Goal: Task Accomplishment & Management: Complete application form

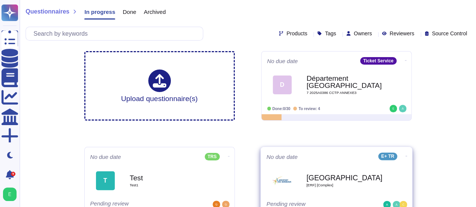
click at [336, 193] on div "Bordeaux [ERF] [Complex]" at bounding box center [344, 181] width 76 height 30
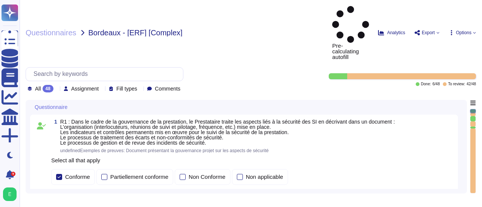
type textarea "Loremip Dolors ametcon a'eli Seddoeius te Incididu ut Laboree d'Magnaaliqua (EN…"
type textarea "Loremip Dolors ametcon adipiscingelitse doe temporin utla e do magnaali en a'mi…"
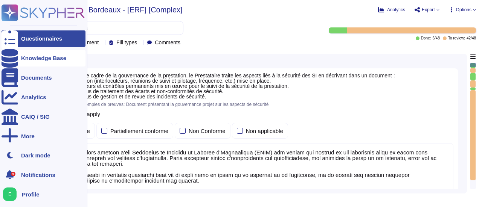
click at [22, 59] on div "Knowledge Base" at bounding box center [43, 58] width 45 height 6
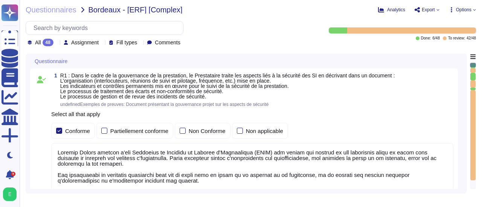
click at [461, 133] on div "1 R1 : Dans le cadre de la gouvernance de la prestation, le Prestataire traite …" at bounding box center [246, 158] width 432 height 178
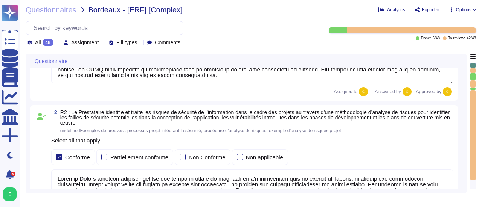
type textarea "Edenred France, en sa qualité de responsable de traitement, audite la conformit…"
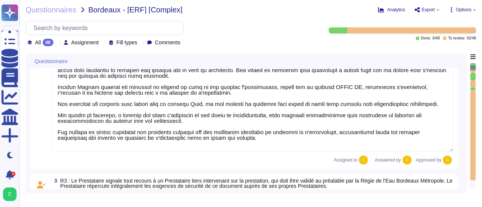
type textarea "Edenred France crée et maintient un inventaire des actifs à l'aide de la Config…"
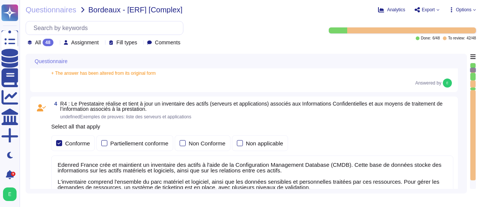
type textarea "Edenred France a mis en place plusieurs dispositifs pour lutter contre l'intrus…"
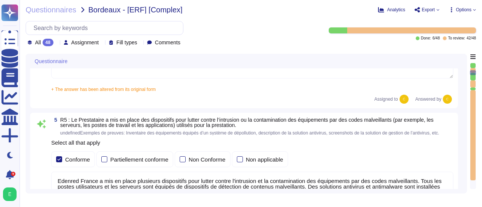
type textarea "Edenred France effectue des analyses quotidiennes et hebdomadaires avec des sol…"
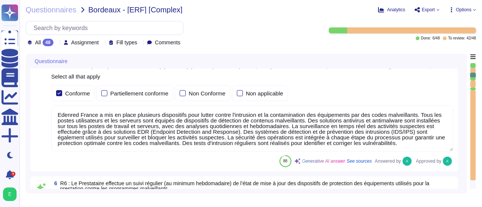
type textarea "Edenred France a mis en place un processus de gestion des correctifs bien défin…"
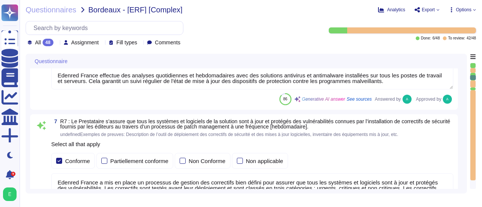
type textarea "Edenred France effectue des scans de vulnérabilités mensuels sur l’ensemble de …"
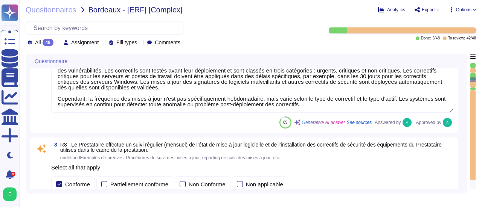
type textarea "Edenred dispose d’une politique de patch management sur laquelle elle s’appuie …"
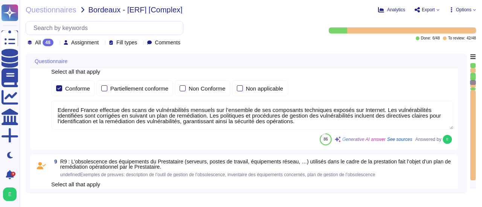
type textarea "La procédure de suivi de l'obsolescence des équipements utilisés dans le cadre …"
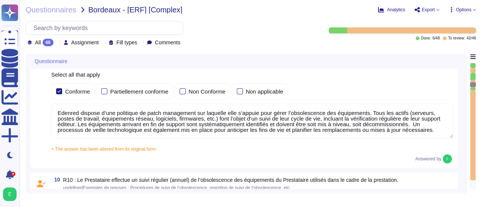
type textarea "Edenred France a mis en place des processus, procédures et mesures techniques p…"
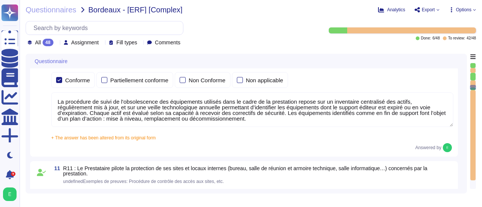
type textarea "Edenred France assure la sécurité physique des locaux hébergeant les équipement…"
type textarea "Edenred France a mis en place des systèmes de contrôle environnemental dans ses…"
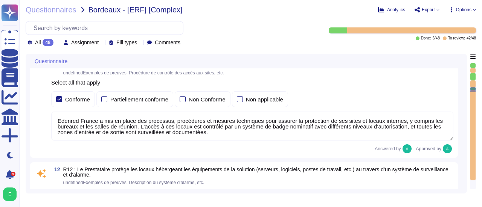
type textarea "Edenred France prend des mesures pour garantir la sécurité de ses équipements p…"
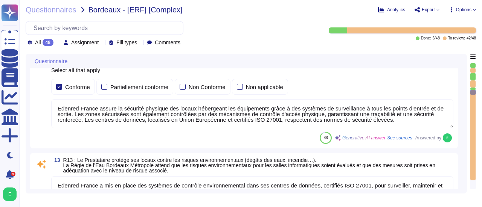
type textarea "Un plan de maintenance est assuré sur nos applications hébergées : les maintena…"
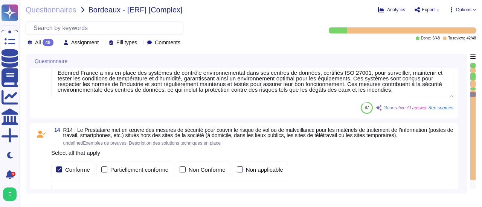
type textarea "Loremip Dolors ametcons adi elitseddo ei tempori utl etdolorem al eni adminimve…"
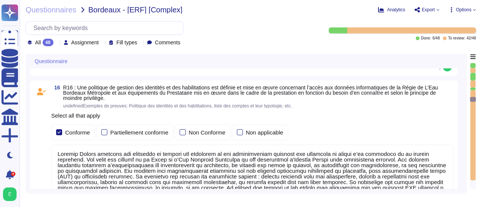
type textarea "Dans le cadre de la prestation, Edenred France propose une solution SaaS et n’a…"
type textarea "Edenred France effectue une revue périodique des accès pour s'assurer que seuls…"
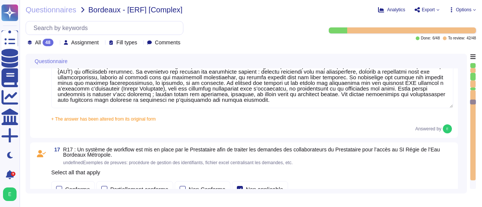
type textarea "Loremip Dolors ame co adipi elitseddo eiusmo t'incididuntutlabo et do magnaali …"
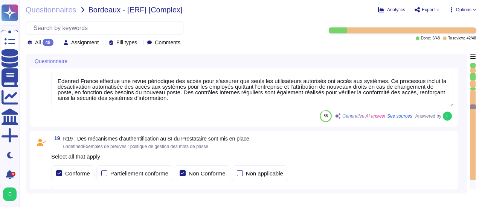
type textarea "La politique de gestion des mots de passe des comptes standards du Prestataire …"
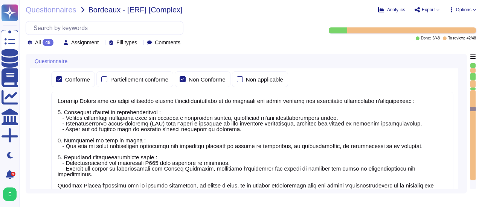
scroll to position [2379, 0]
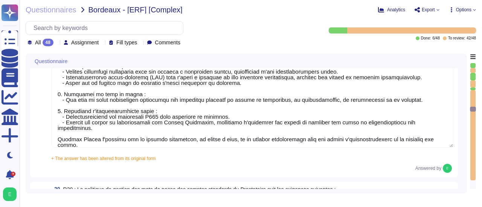
type textarea "La configuration des mots de passe recommandée par [PERSON_NAME] pour tous les …"
